Goal: Information Seeking & Learning: Find specific fact

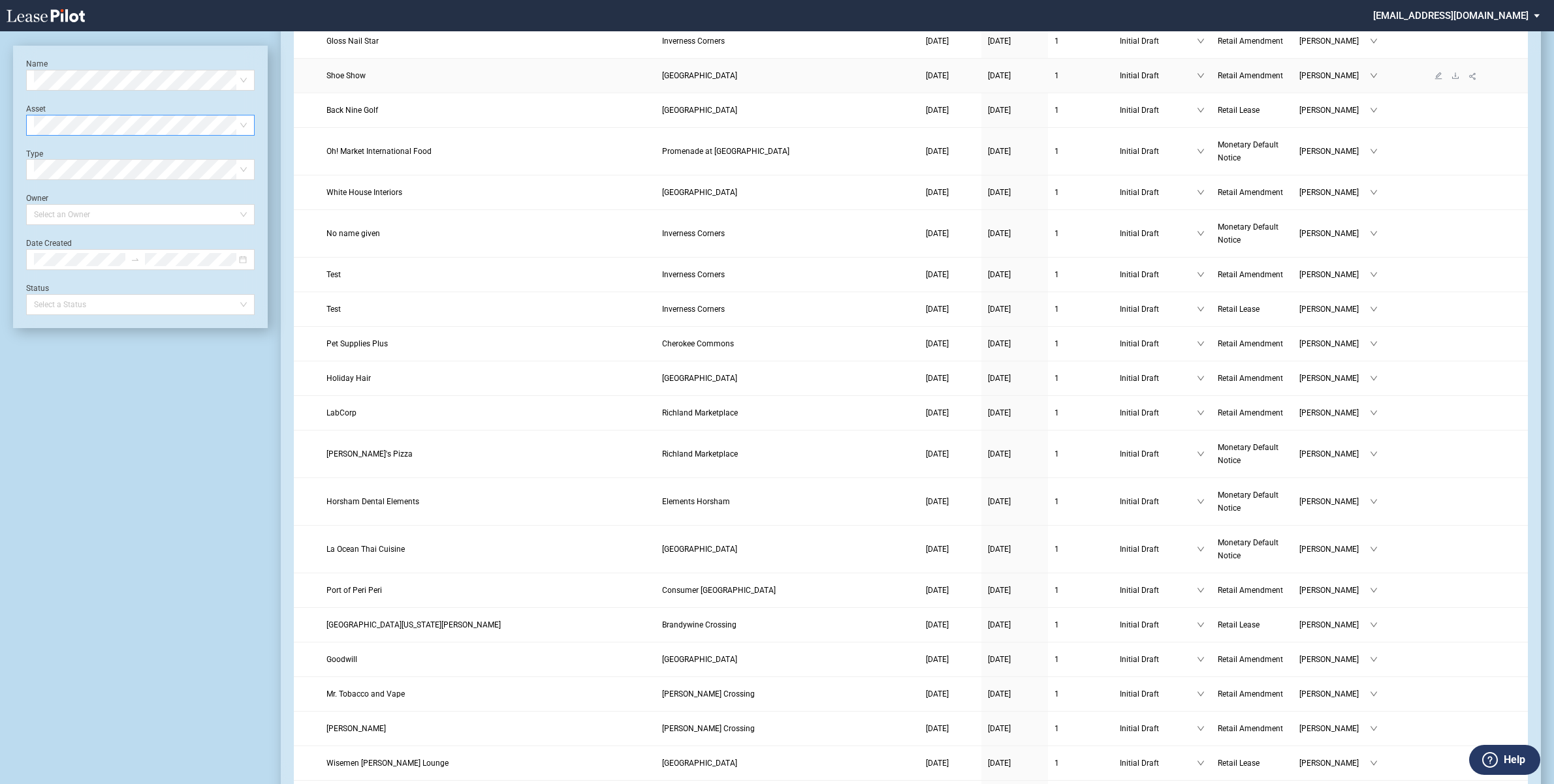
scroll to position [245, 0]
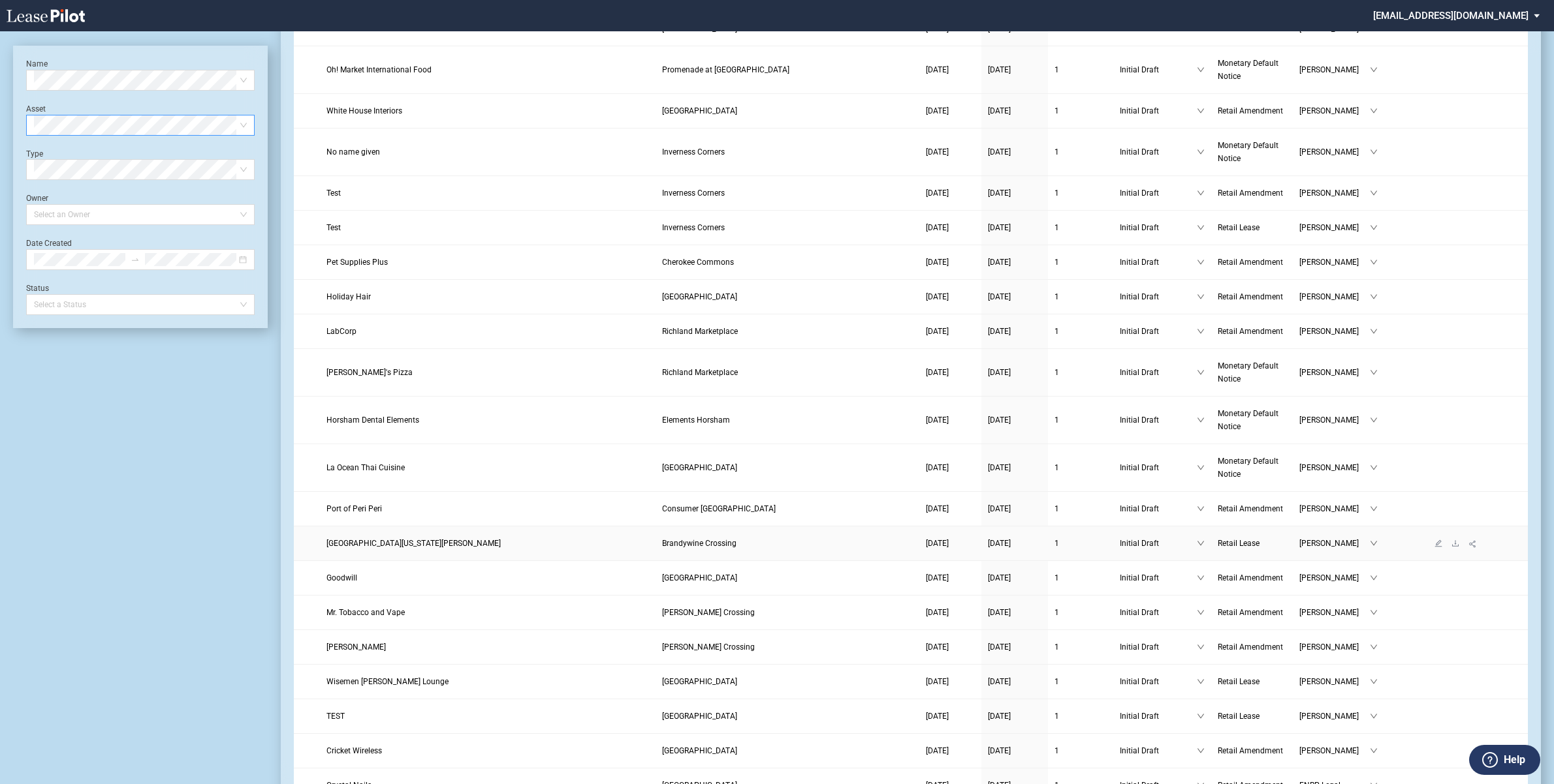
click at [470, 546] on span "University of Maryland Charles Regional Medical Center" at bounding box center [413, 543] width 174 height 9
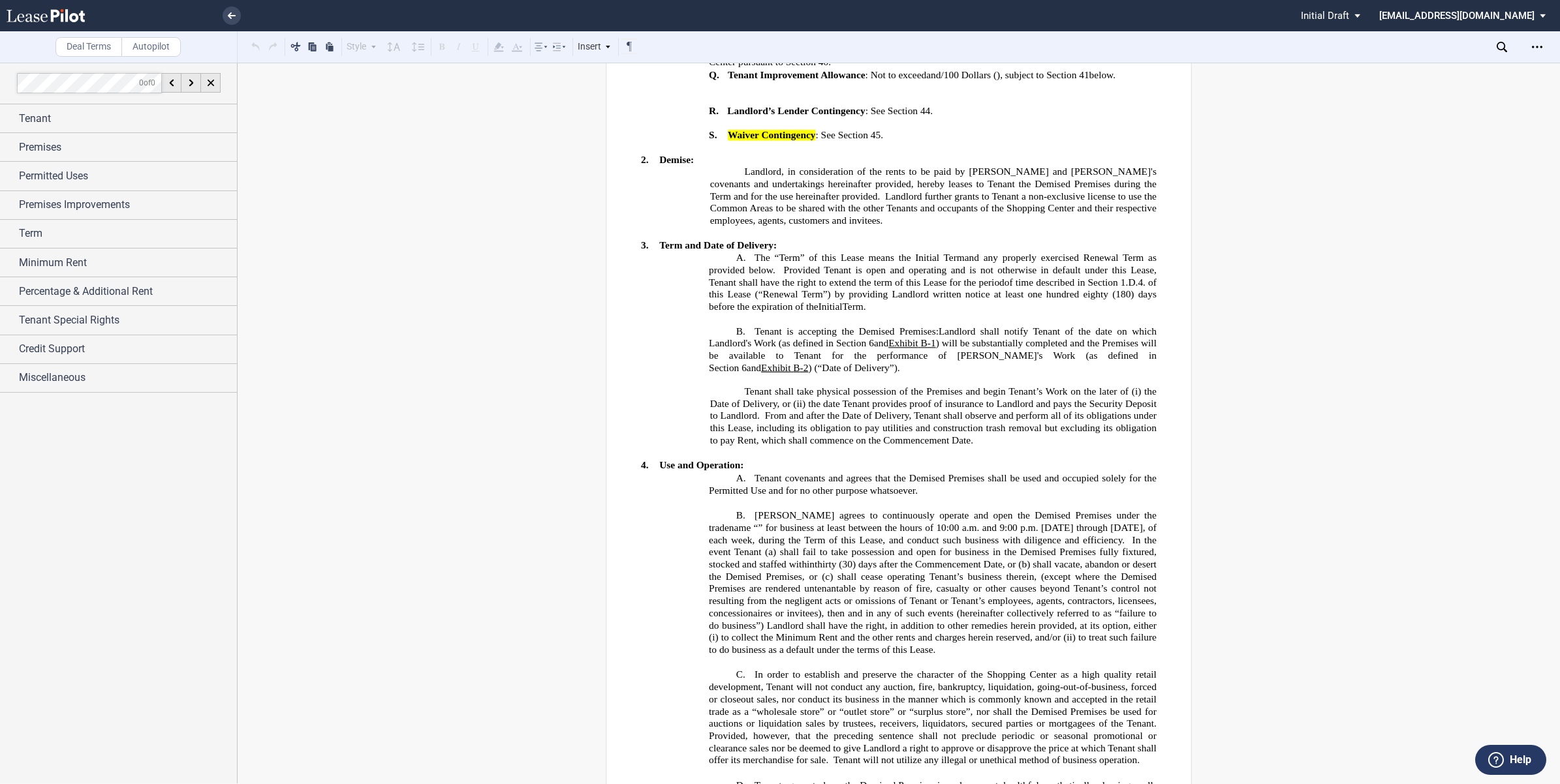
scroll to position [1549, 0]
click at [873, 286] on span "“Renewal Term”) by providing Landlord written notice at least one hundred eighty" at bounding box center [933, 292] width 350 height 11
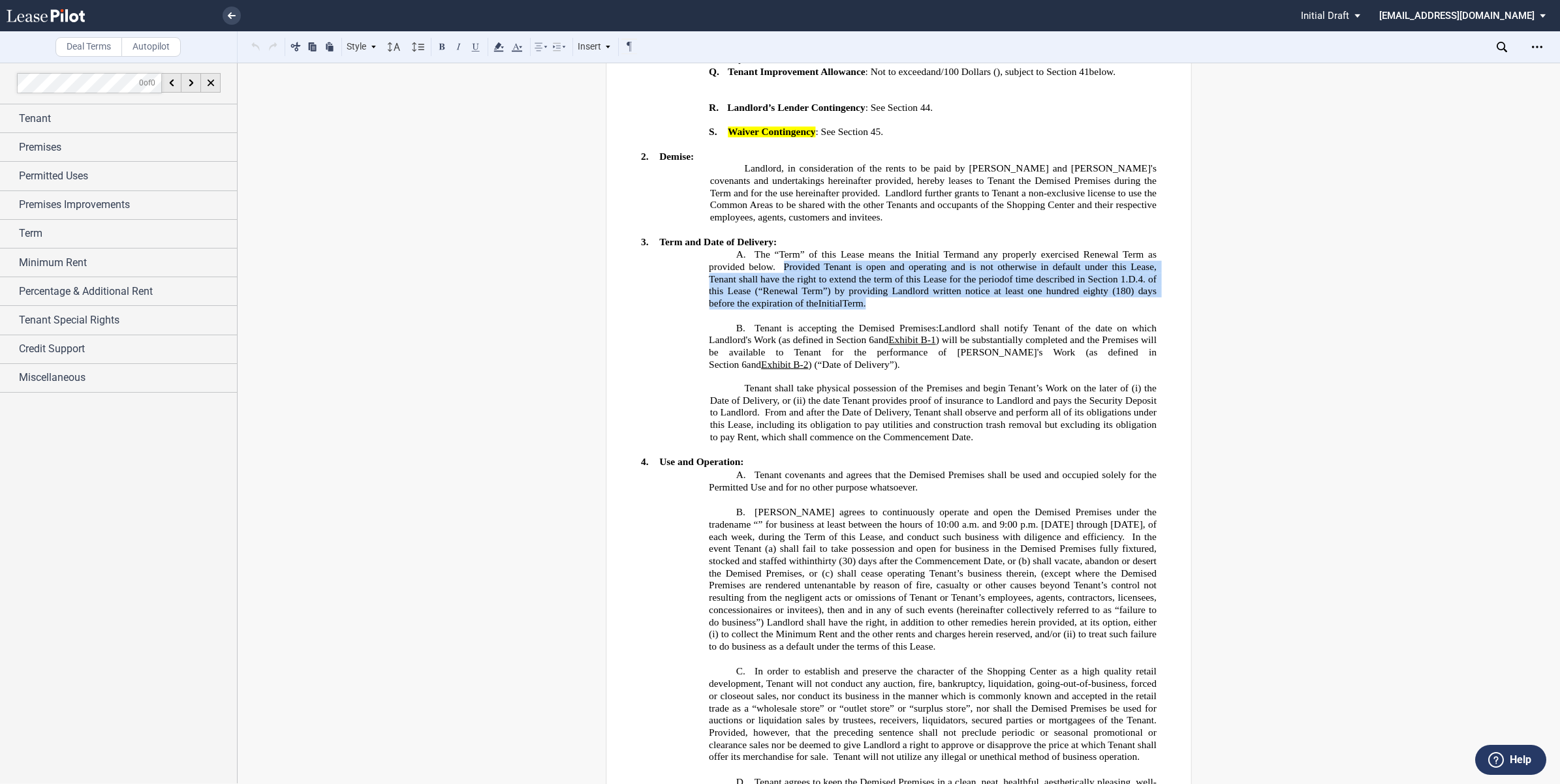
drag, startPoint x: 780, startPoint y: 224, endPoint x: 875, endPoint y: 256, distance: 100.2
click at [875, 256] on p "A. The “Term” of this Lease means the Initial Term and any properly exercised R…" at bounding box center [932, 278] width 448 height 62
drag, startPoint x: 782, startPoint y: 224, endPoint x: 884, endPoint y: 265, distance: 109.9
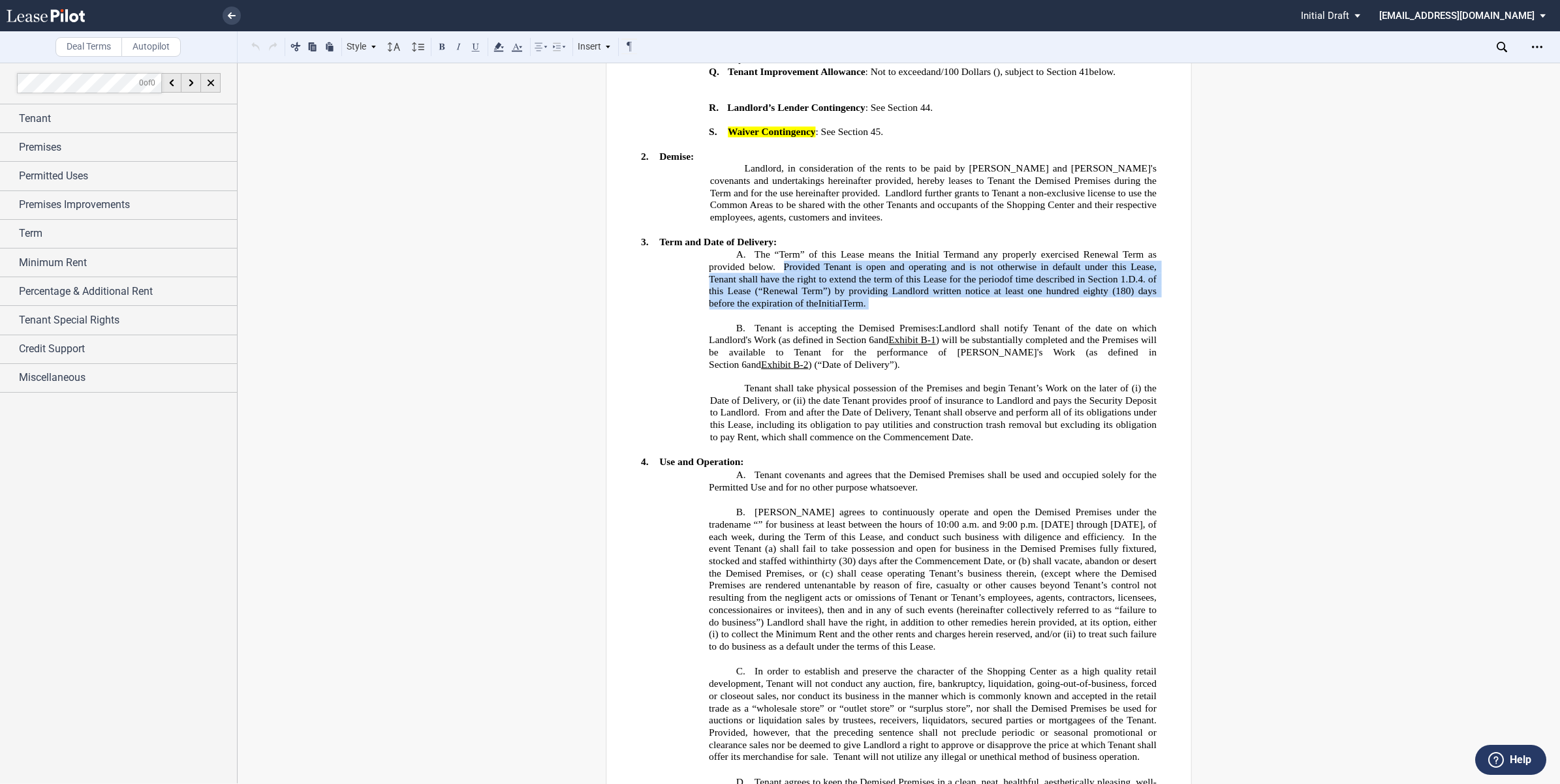
click at [884, 310] on p "﻿" at bounding box center [898, 315] width 515 height 12
drag, startPoint x: 780, startPoint y: 224, endPoint x: 873, endPoint y: 256, distance: 98.4
click at [873, 256] on p "A. The “Term” of this Lease means the Initial Term and any properly exercised R…" at bounding box center [932, 278] width 448 height 62
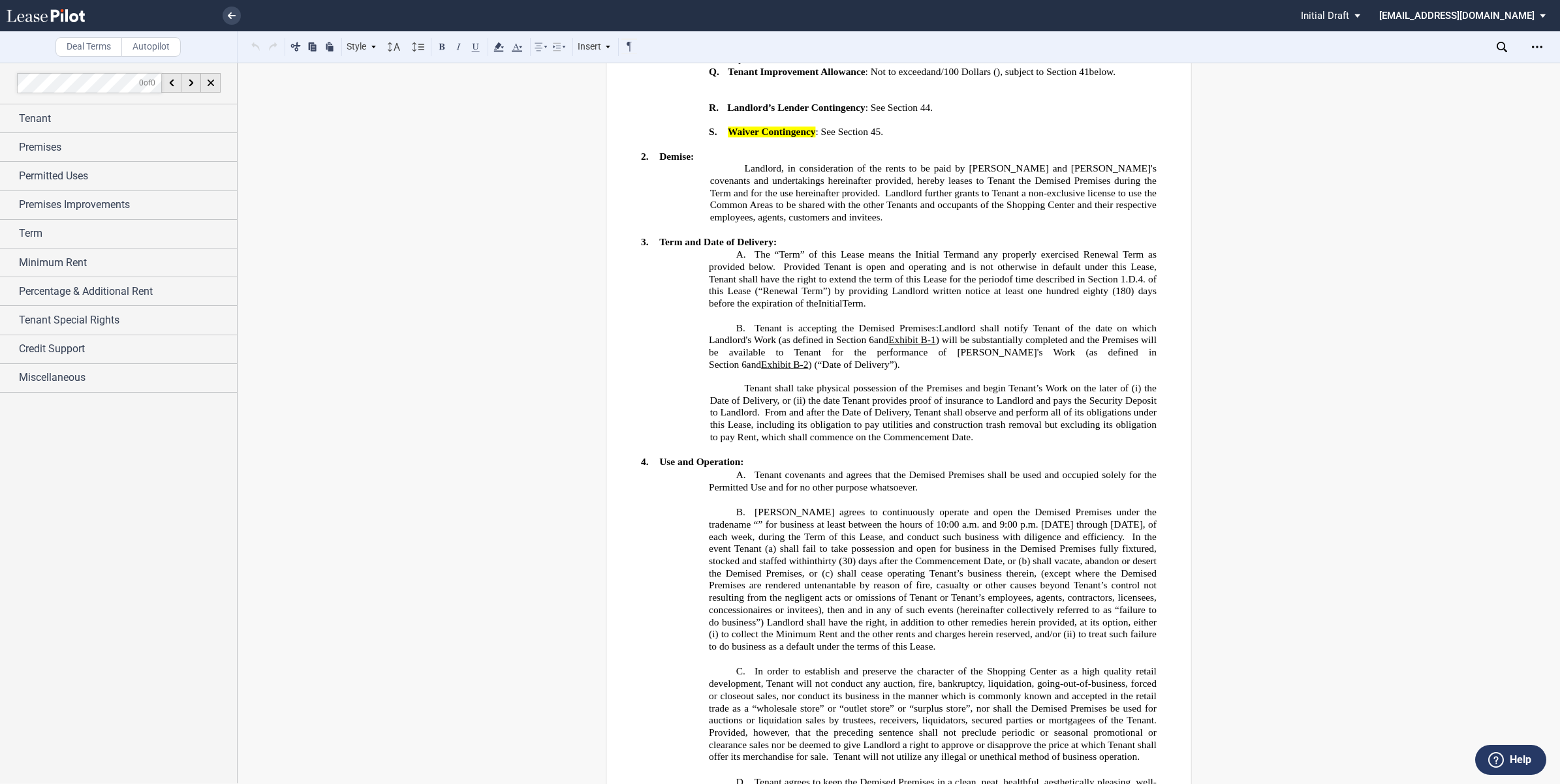
drag, startPoint x: 870, startPoint y: 248, endPoint x: 777, endPoint y: 223, distance: 96.3
click at [777, 262] on span at bounding box center [780, 267] width 9 height 11
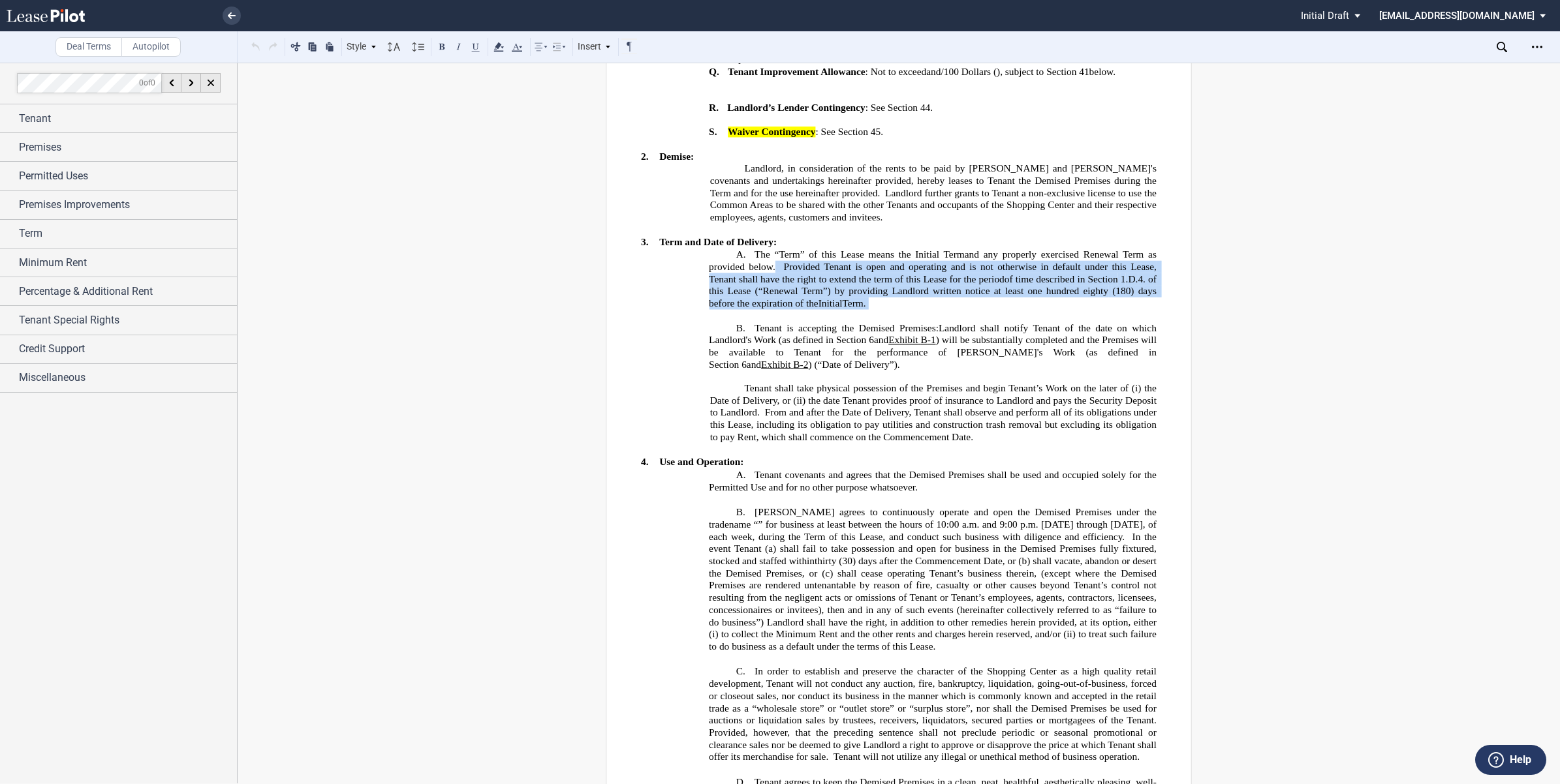
drag, startPoint x: 777, startPoint y: 223, endPoint x: 871, endPoint y: 262, distance: 101.8
click at [871, 262] on p "A. The “Term” of this Lease means the Initial Term and any properly exercised R…" at bounding box center [932, 278] width 448 height 62
drag, startPoint x: 871, startPoint y: 262, endPoint x: 860, endPoint y: 255, distance: 13.0
click at [871, 262] on p "A. The “Term” of this Lease means the Initial Term and any properly exercised R…" at bounding box center [932, 278] width 448 height 62
drag, startPoint x: 782, startPoint y: 225, endPoint x: 888, endPoint y: 263, distance: 112.6
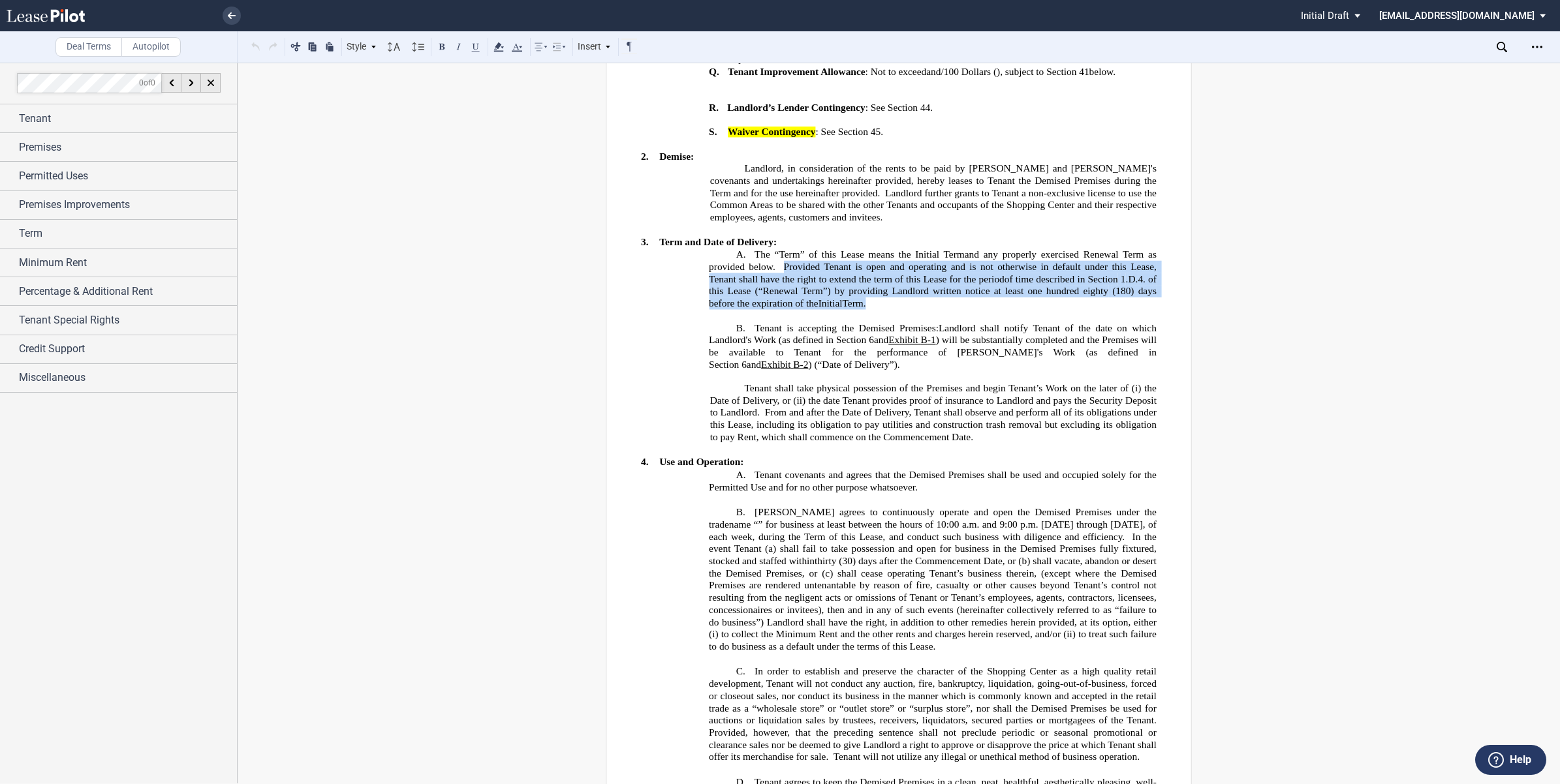
click at [888, 263] on p "A. The “Term” of this Lease means the Initial Term and any properly exercised R…" at bounding box center [932, 278] width 448 height 62
drag, startPoint x: 885, startPoint y: 263, endPoint x: 776, endPoint y: 223, distance: 116.1
click at [776, 248] on p "A. The “Term” of this Lease means the Initial Term and any properly exercised R…" at bounding box center [932, 278] width 448 height 62
click at [776, 262] on span at bounding box center [780, 267] width 9 height 11
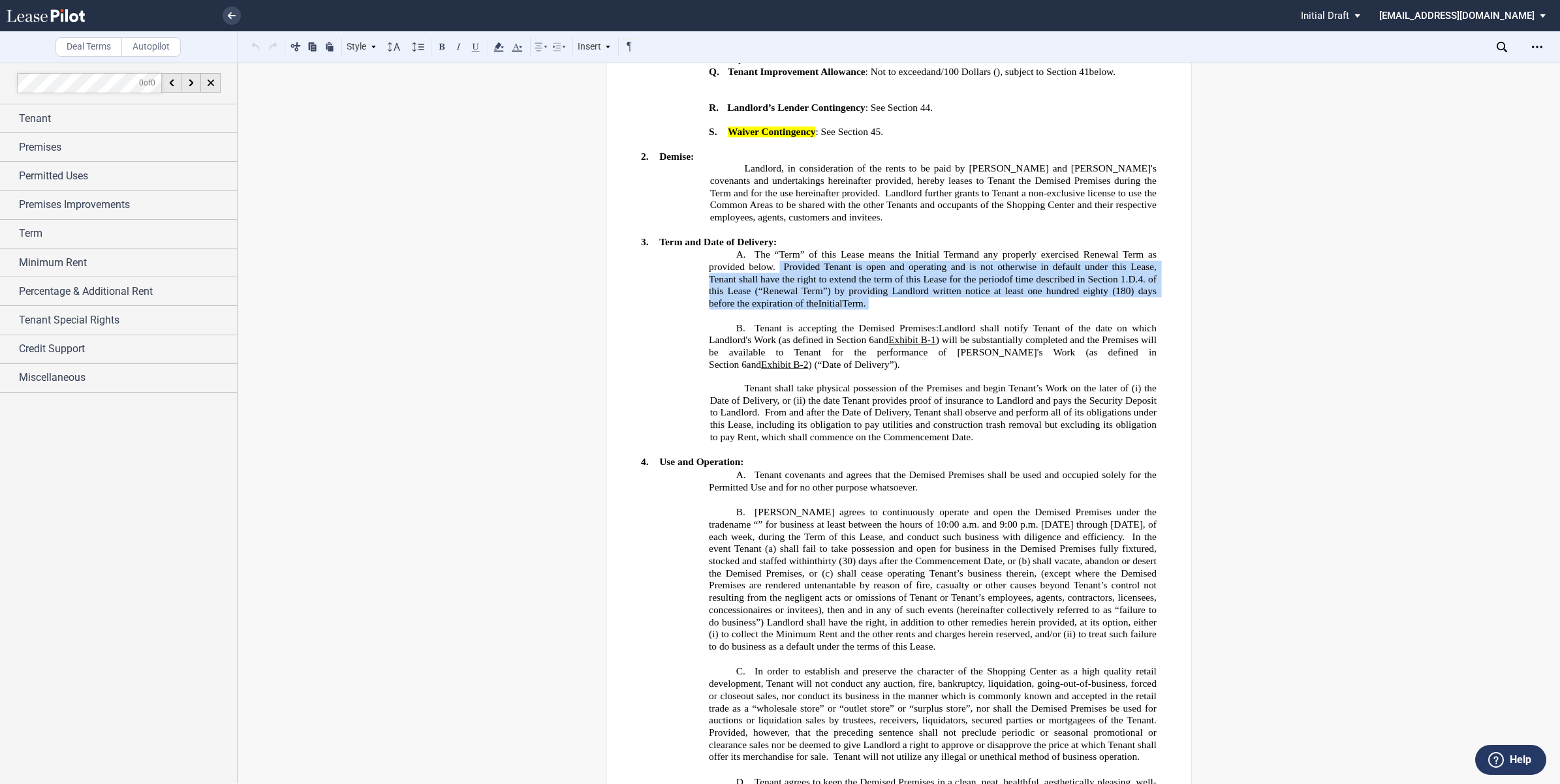
drag, startPoint x: 776, startPoint y: 223, endPoint x: 888, endPoint y: 267, distance: 120.3
click at [888, 310] on p "﻿" at bounding box center [898, 315] width 515 height 12
copy div "Provided Tenant is open and operating and is not otherwise in default under thi…"
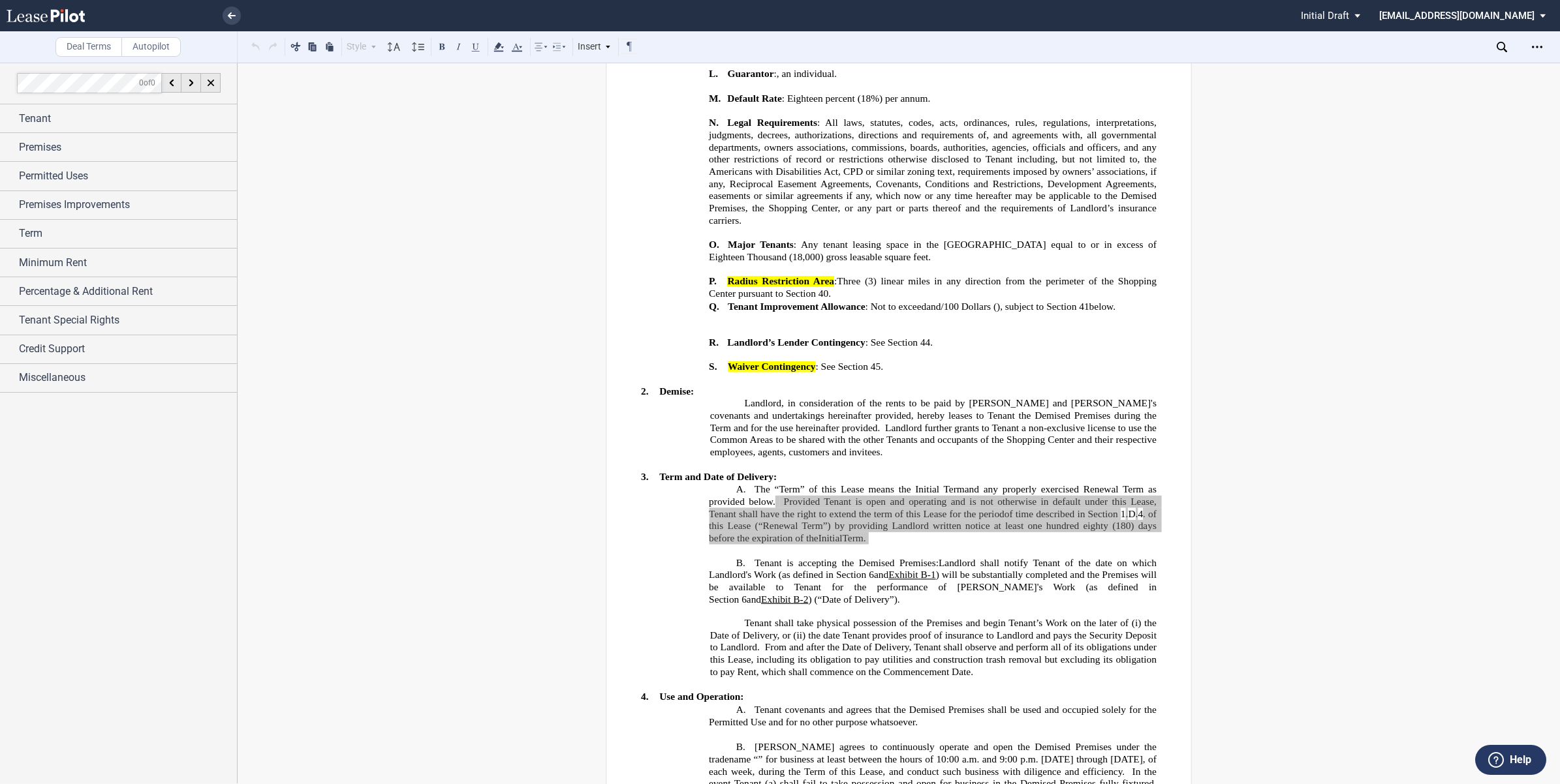
scroll to position [1305, 0]
